Goal: Task Accomplishment & Management: Use online tool/utility

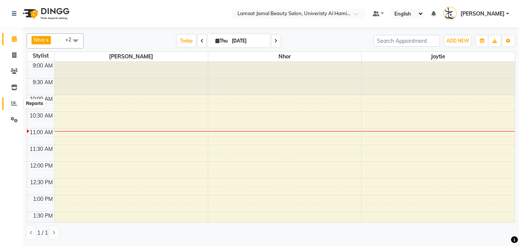
click at [17, 101] on span at bounding box center [14, 103] width 13 height 9
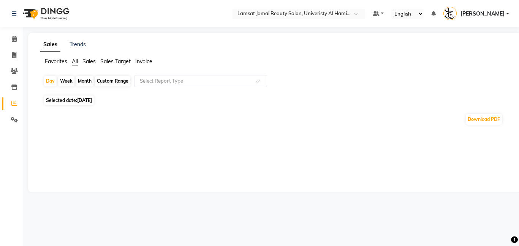
click at [88, 103] on span "[DATE]" at bounding box center [84, 101] width 15 height 6
select select "9"
select select "2025"
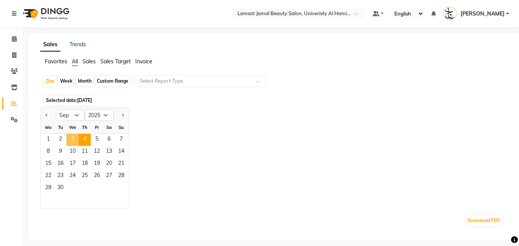
click at [76, 139] on span "3" at bounding box center [72, 140] width 12 height 12
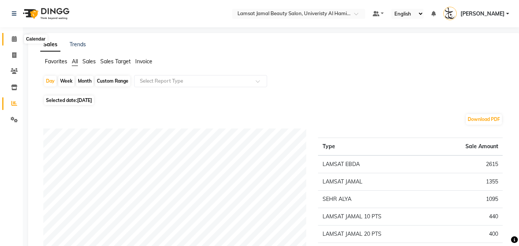
click at [16, 41] on icon at bounding box center [14, 39] width 5 height 6
